Goal: Task Accomplishment & Management: Use online tool/utility

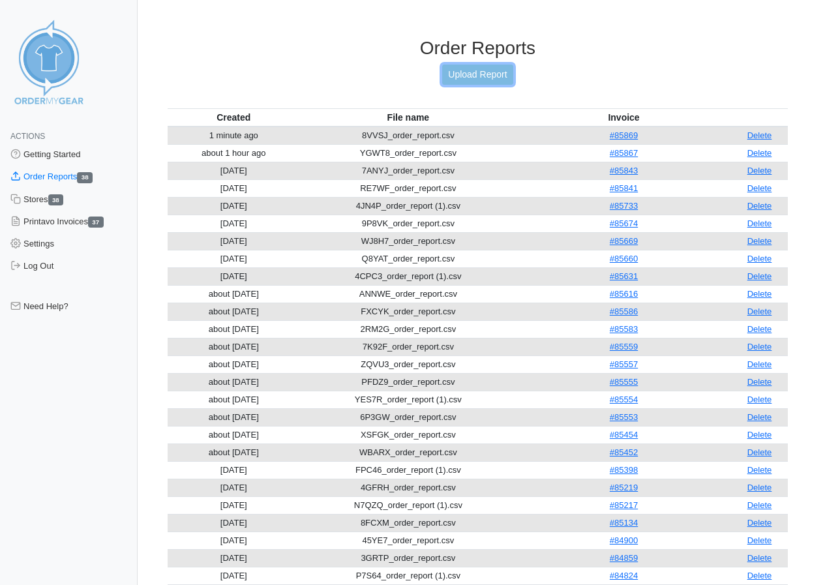
click at [471, 72] on link "Upload Report" at bounding box center [477, 75] width 70 height 20
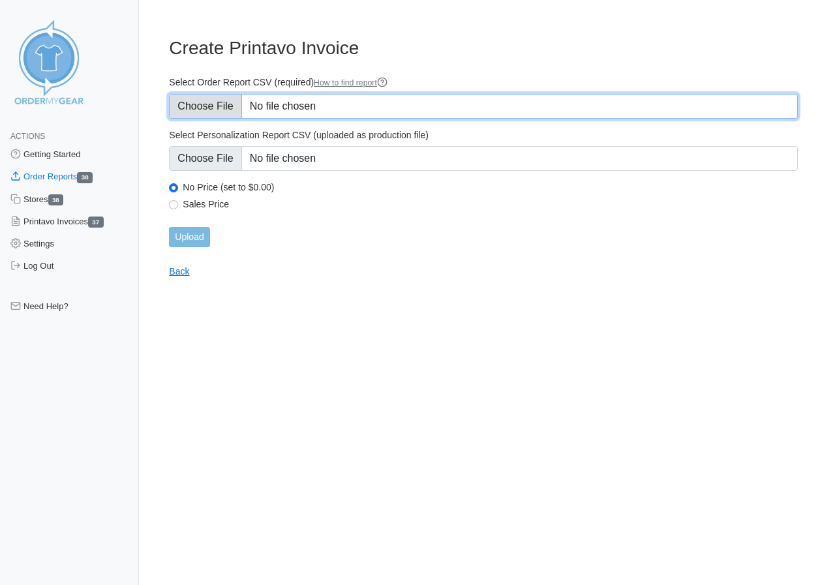
click at [208, 107] on input "Select Order Report CSV (required) How to find report" at bounding box center [483, 106] width 629 height 25
type input "C:\fakepath\8HCMN_order_report.csv"
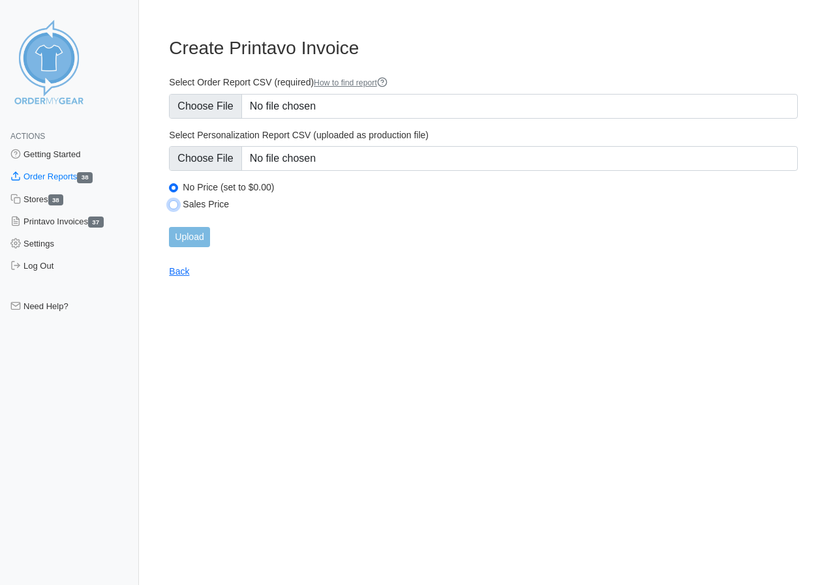
click at [175, 201] on input "Sales Price" at bounding box center [173, 204] width 9 height 9
radio input "true"
click at [186, 237] on input "Upload" at bounding box center [189, 237] width 40 height 20
